Goal: Task Accomplishment & Management: Manage account settings

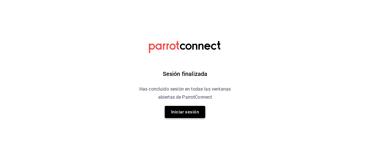
click at [191, 111] on button "Iniciar sesión" at bounding box center [185, 112] width 40 height 12
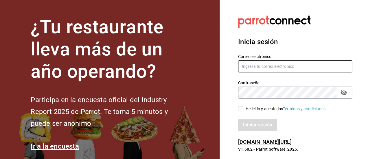
click at [264, 64] on input "text" at bounding box center [295, 66] width 114 height 12
type input "g.grico@hotmail.com"
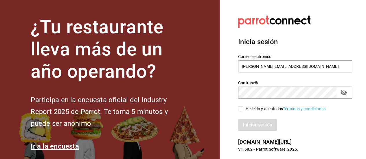
click at [341, 93] on icon "passwordField" at bounding box center [343, 92] width 6 height 5
click at [242, 107] on input "He leído y acepto los Términos y condiciones." at bounding box center [240, 108] width 5 height 5
checkbox input "true"
click at [254, 123] on button "Iniciar sesión" at bounding box center [257, 125] width 39 height 12
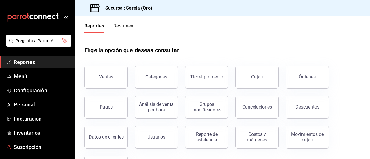
scroll to position [29, 0]
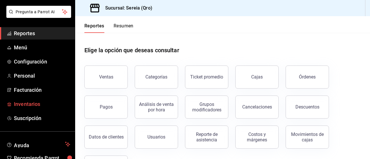
click at [27, 101] on span "Inventarios" at bounding box center [42, 104] width 56 height 8
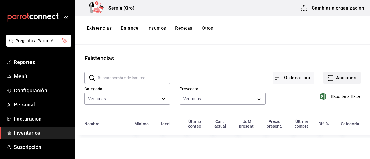
click at [328, 74] on button "Acciones" at bounding box center [341, 78] width 37 height 12
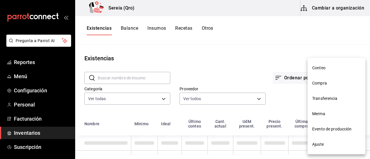
click at [323, 84] on span "Compra" at bounding box center [336, 83] width 49 height 6
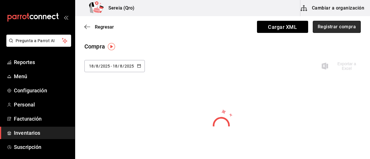
click at [318, 30] on button "Registrar compra" at bounding box center [337, 27] width 48 height 12
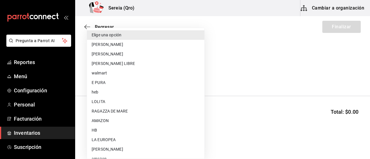
click at [177, 77] on body "Pregunta a Parrot AI Reportes Menú Configuración Personal Facturación Inventari…" at bounding box center [185, 63] width 370 height 127
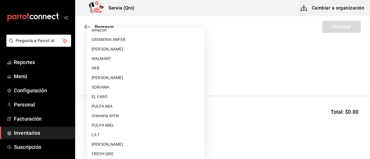
scroll to position [144, 0]
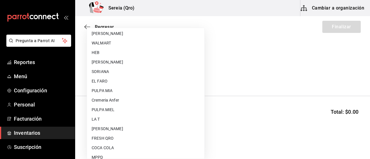
click at [110, 129] on li "[PERSON_NAME]" at bounding box center [145, 129] width 117 height 10
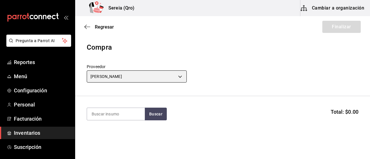
type input "18c61612-2004-445e-9a8a-ff0bfa1d7b55"
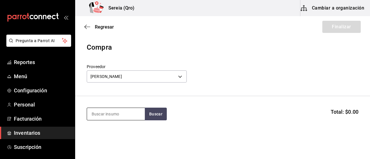
click at [101, 114] on input at bounding box center [116, 114] width 58 height 12
type input "coco"
click at [155, 113] on button "Buscar" at bounding box center [156, 114] width 22 height 13
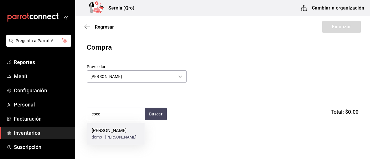
click at [109, 129] on div "[PERSON_NAME]" at bounding box center [114, 130] width 45 height 7
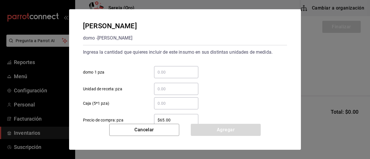
click at [162, 72] on input "​ domo 1 pza" at bounding box center [176, 72] width 44 height 7
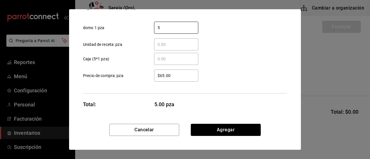
scroll to position [45, 0]
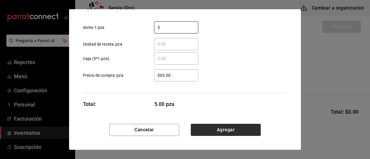
type input "5"
click at [220, 128] on button "Agregar" at bounding box center [226, 130] width 70 height 12
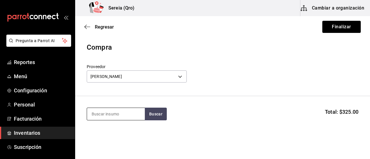
click at [134, 114] on input at bounding box center [116, 114] width 58 height 12
type input "tir"
click at [155, 117] on button "Buscar" at bounding box center [156, 114] width 22 height 13
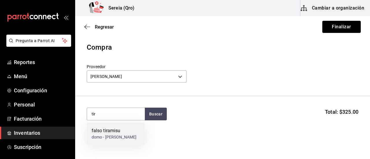
drag, startPoint x: 106, startPoint y: 133, endPoint x: 111, endPoint y: 135, distance: 5.3
click at [111, 135] on div "falso tiramisu domo - [PERSON_NAME]" at bounding box center [114, 133] width 45 height 13
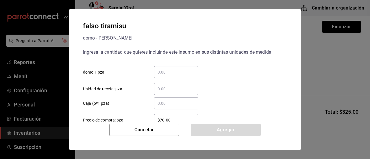
click at [161, 73] on input "​ domo 1 pza" at bounding box center [176, 72] width 44 height 7
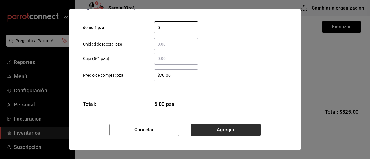
type input "5"
click at [216, 130] on button "Agregar" at bounding box center [226, 130] width 70 height 12
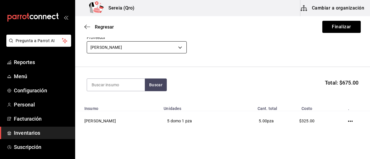
scroll to position [29, 0]
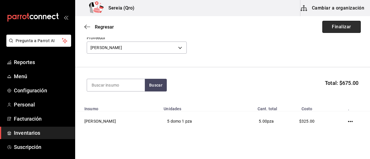
click at [346, 28] on button "Finalizar" at bounding box center [341, 27] width 38 height 12
